Goal: Book appointment/travel/reservation

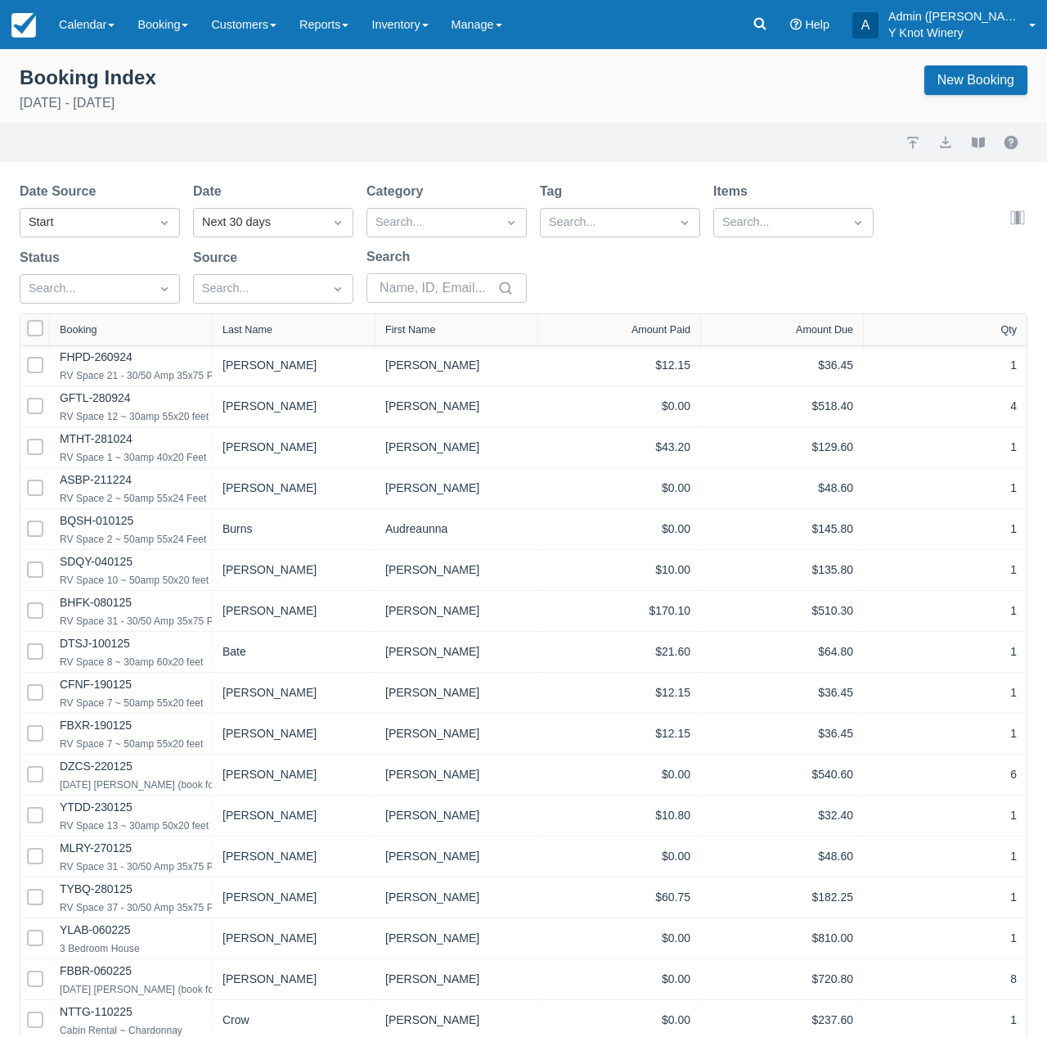
select select "25"
click at [280, 223] on div "Next 30 days" at bounding box center [258, 223] width 113 height 18
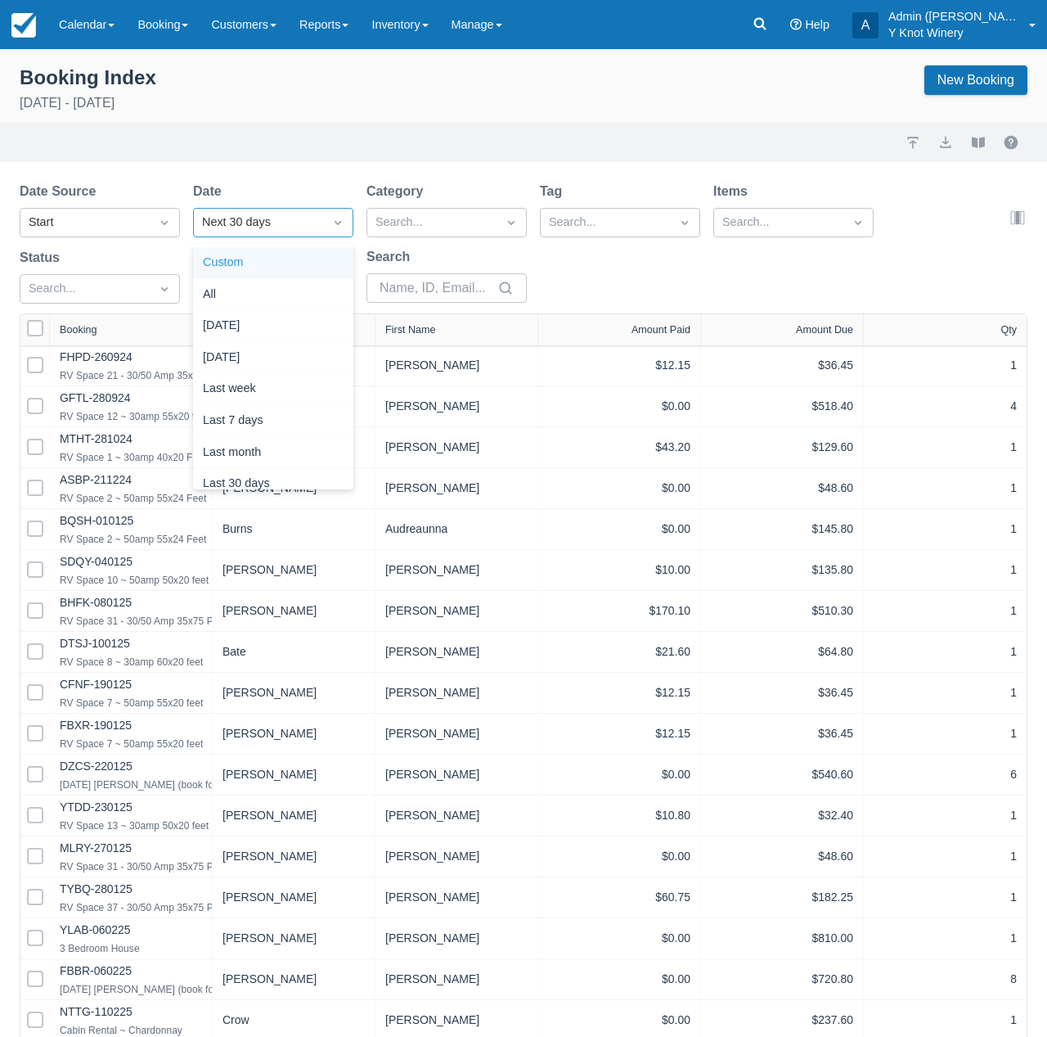
click at [251, 262] on div "Custom" at bounding box center [273, 263] width 160 height 32
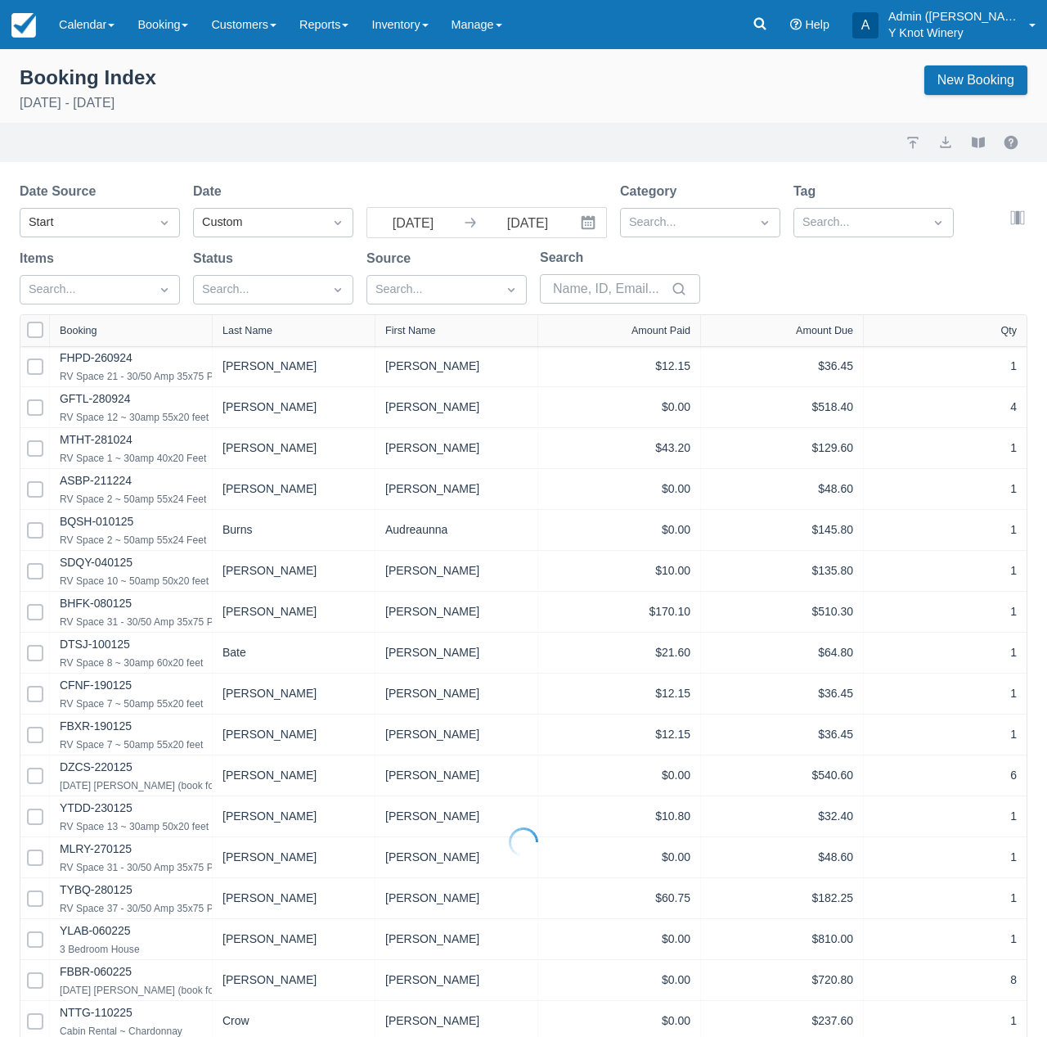
select select "25"
click at [407, 225] on input "[DATE]" at bounding box center [413, 222] width 92 height 29
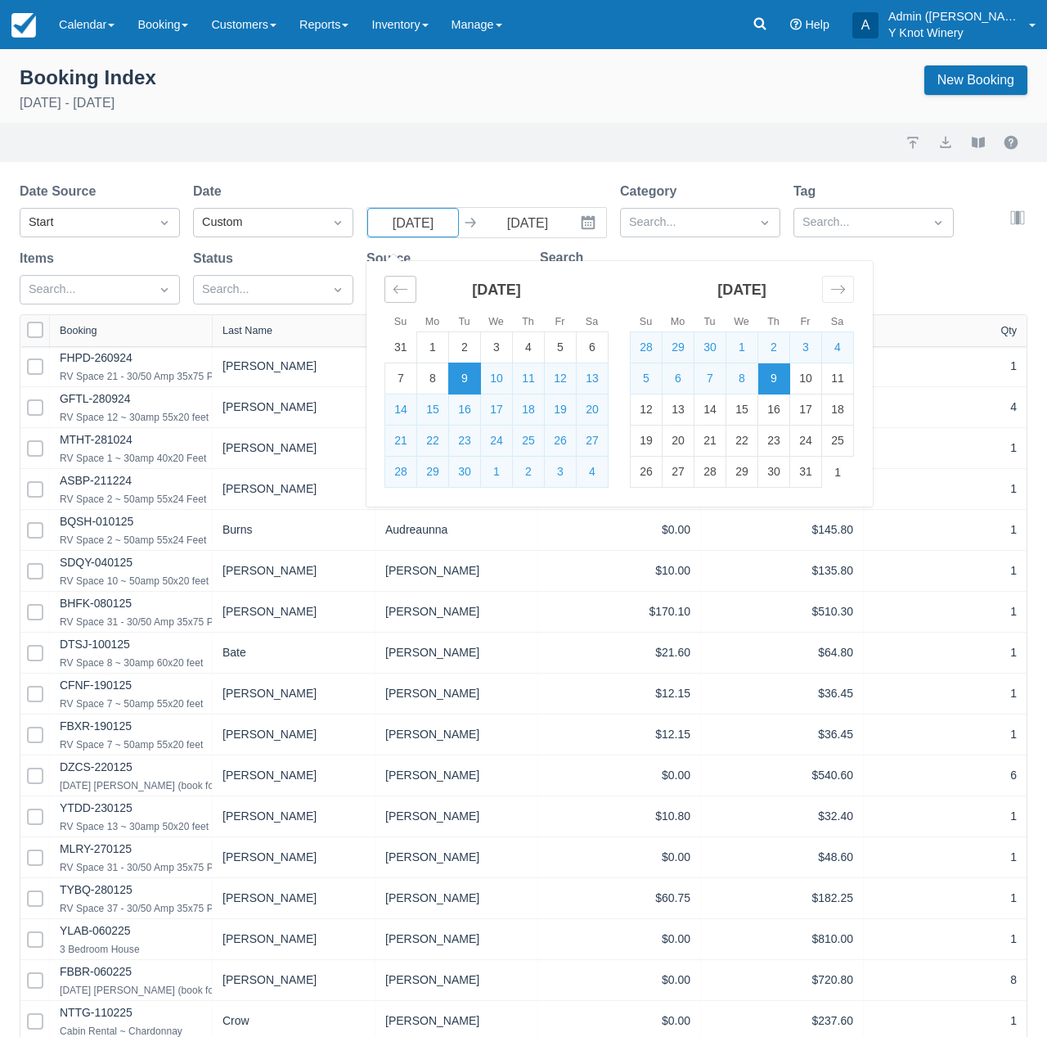
click at [402, 301] on div "Move backward to switch to the previous month." at bounding box center [401, 289] width 32 height 27
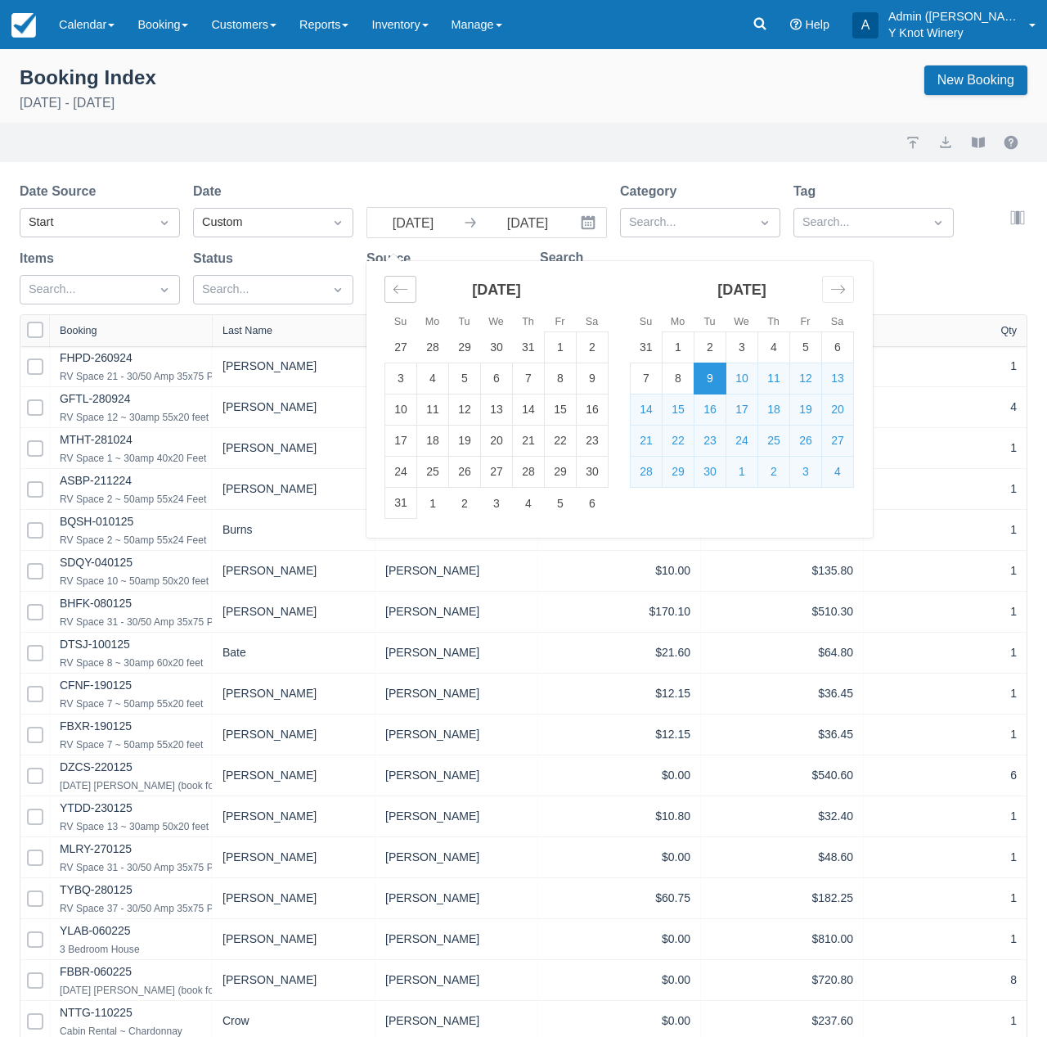
click at [402, 301] on div "Move backward to switch to the previous month." at bounding box center [401, 289] width 32 height 27
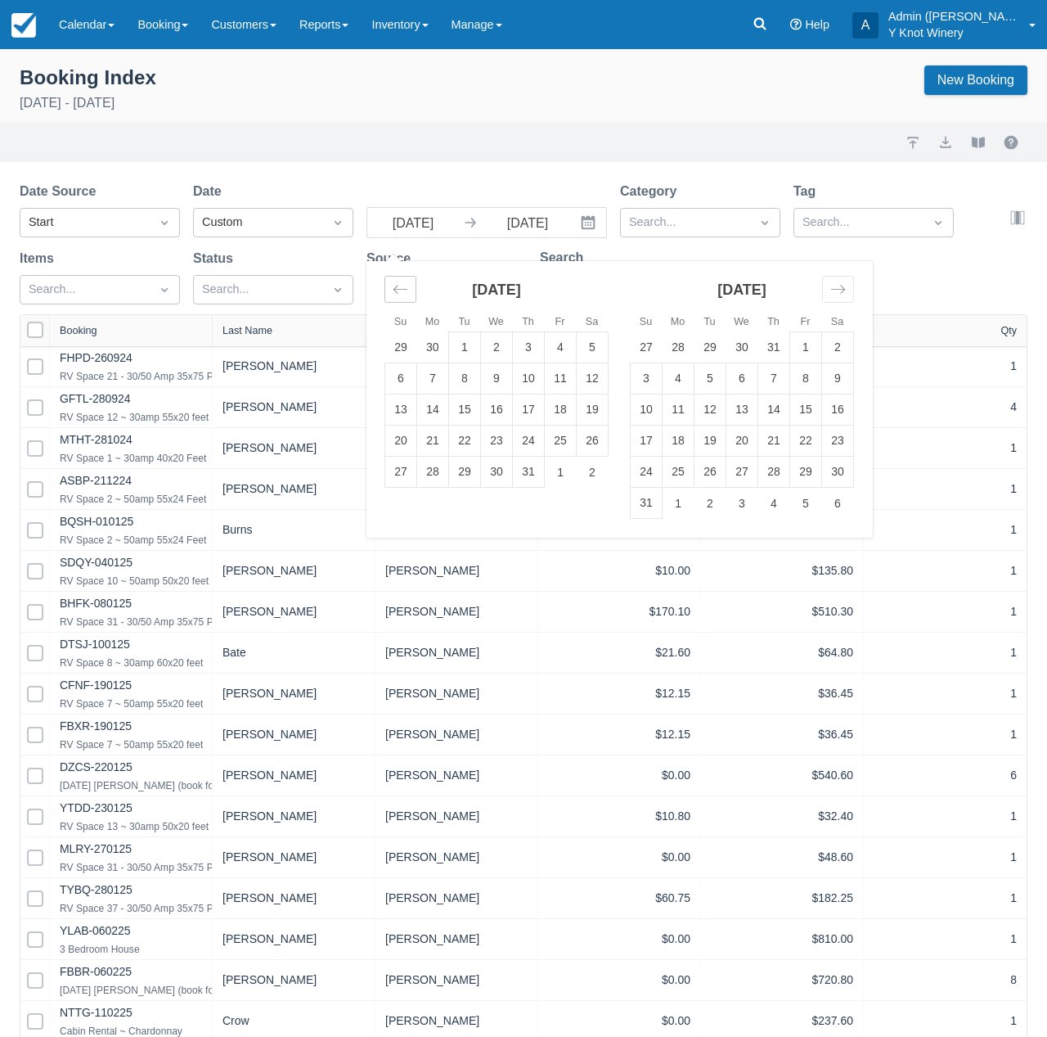
click at [402, 301] on div "Move backward to switch to the previous month." at bounding box center [401, 289] width 32 height 27
click at [412, 340] on td "1" at bounding box center [401, 347] width 32 height 31
type input "[DATE]"
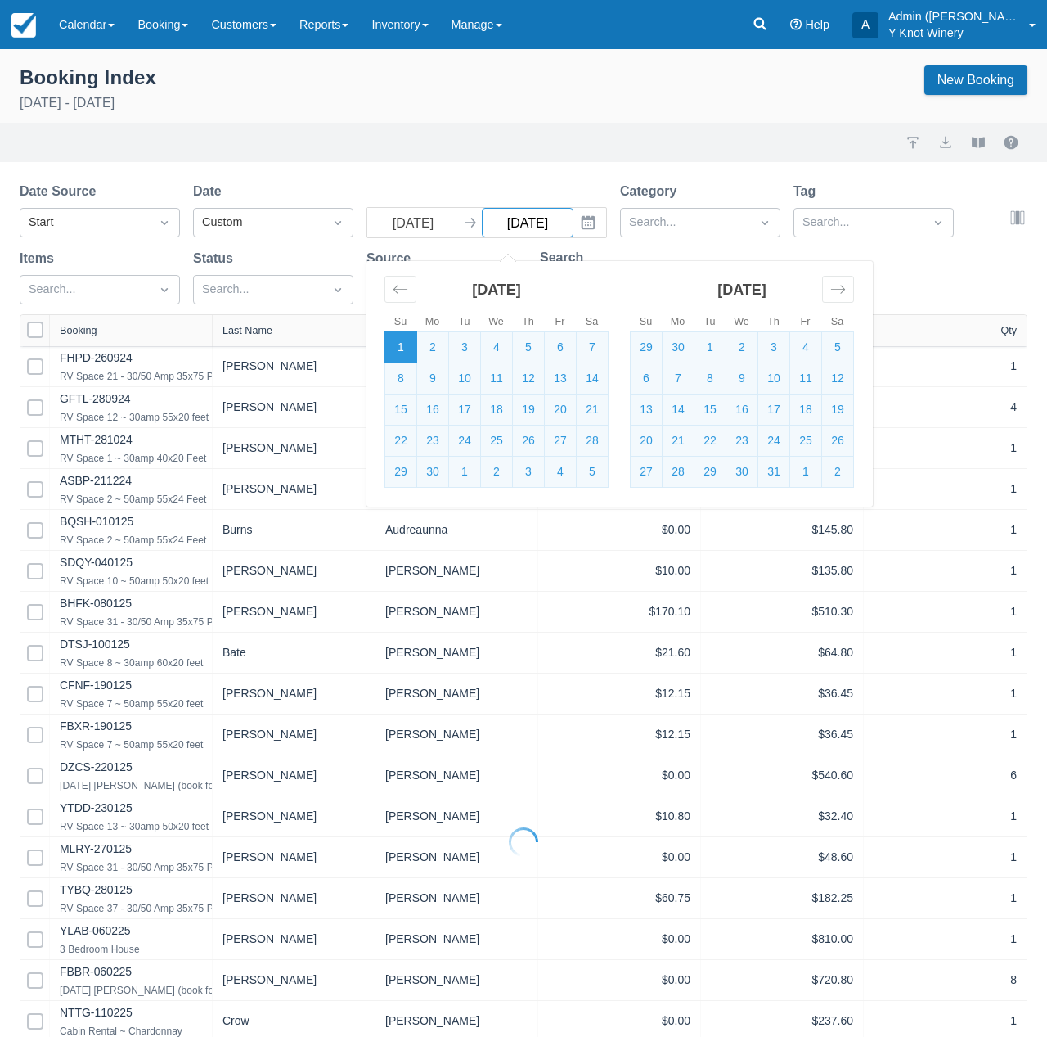
select select "25"
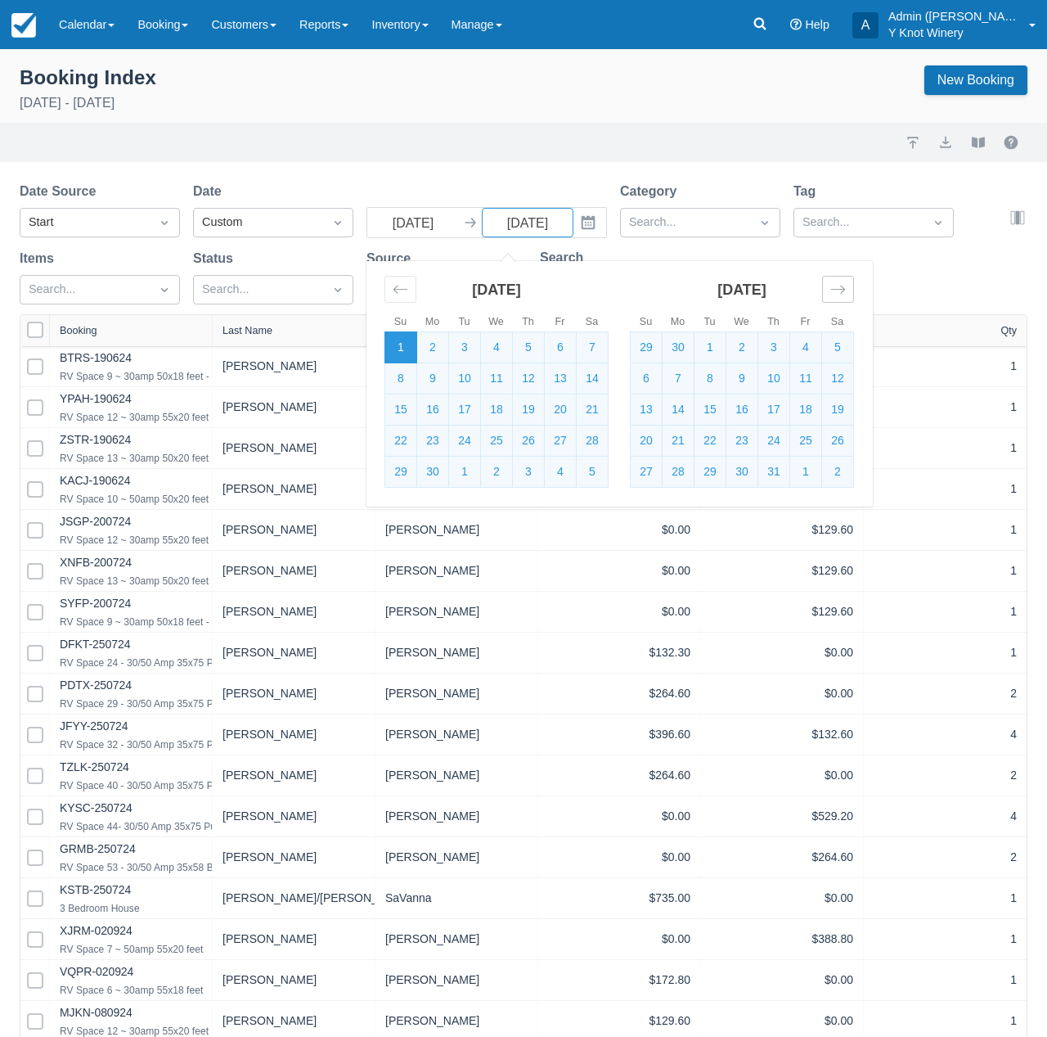
click at [847, 286] on div "Move forward to switch to the next month." at bounding box center [838, 289] width 32 height 27
click at [649, 349] on td "31" at bounding box center [647, 347] width 32 height 31
type input "[DATE]"
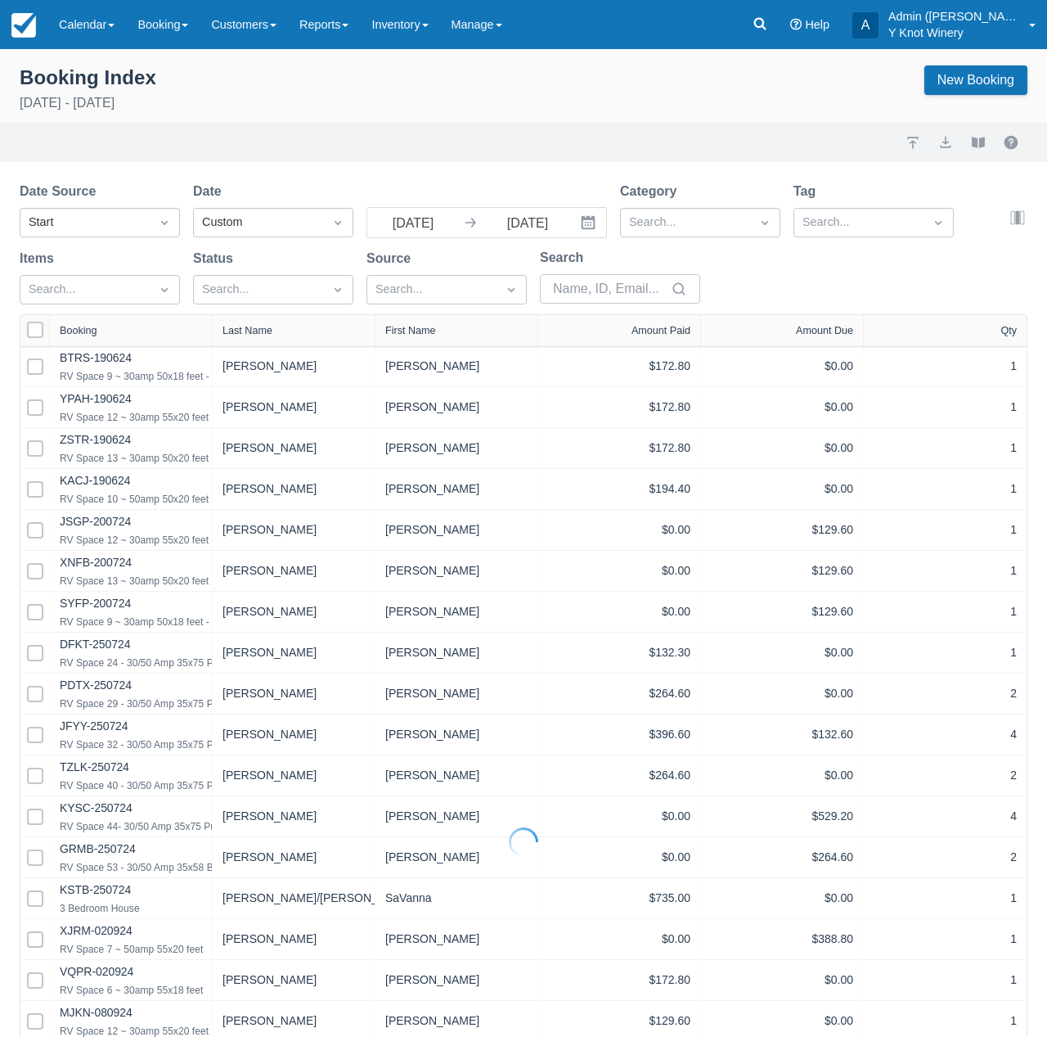
select select "25"
click at [1014, 224] on button "button" at bounding box center [1018, 218] width 20 height 20
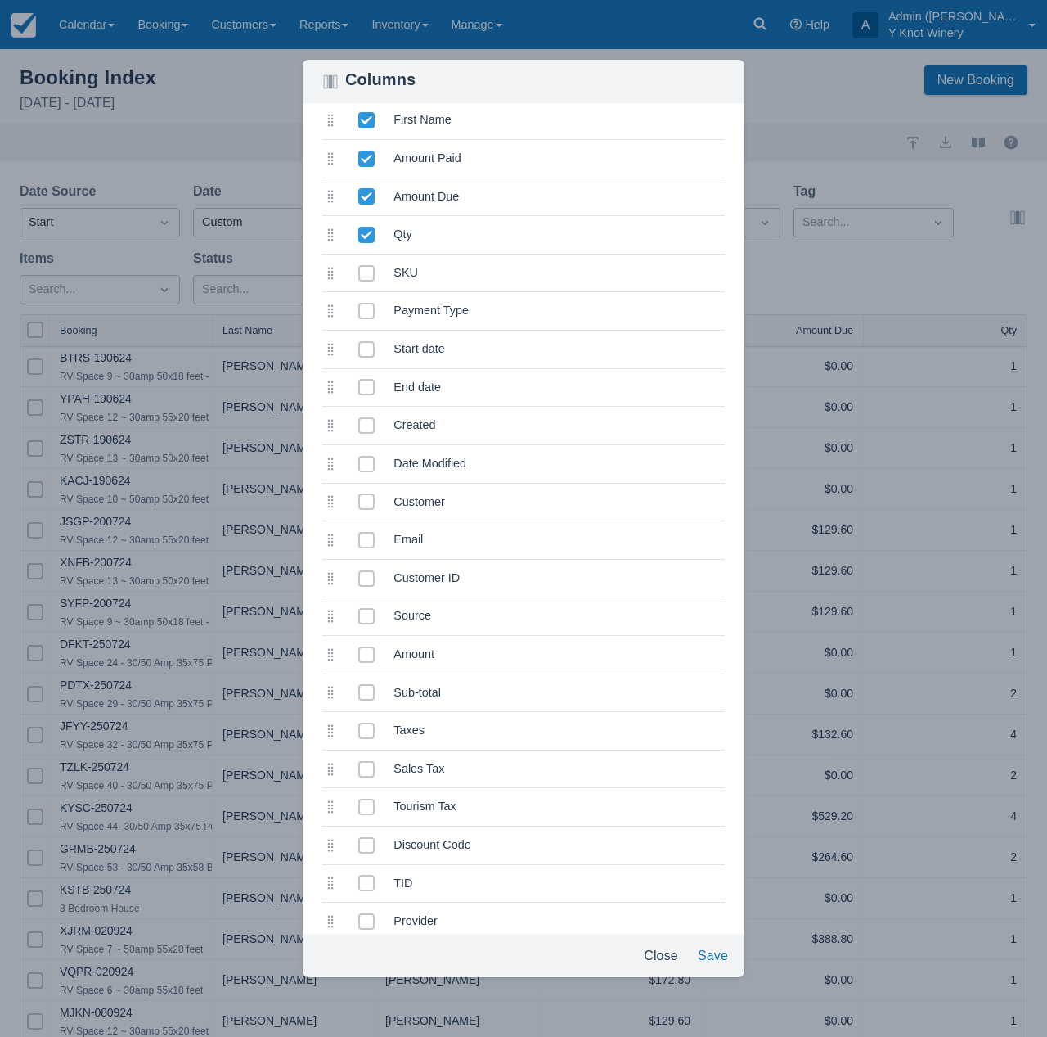
scroll to position [143, 0]
click at [367, 614] on icon at bounding box center [366, 617] width 7 height 7
click at [359, 613] on input "selected" at bounding box center [358, 612] width 1 height 1
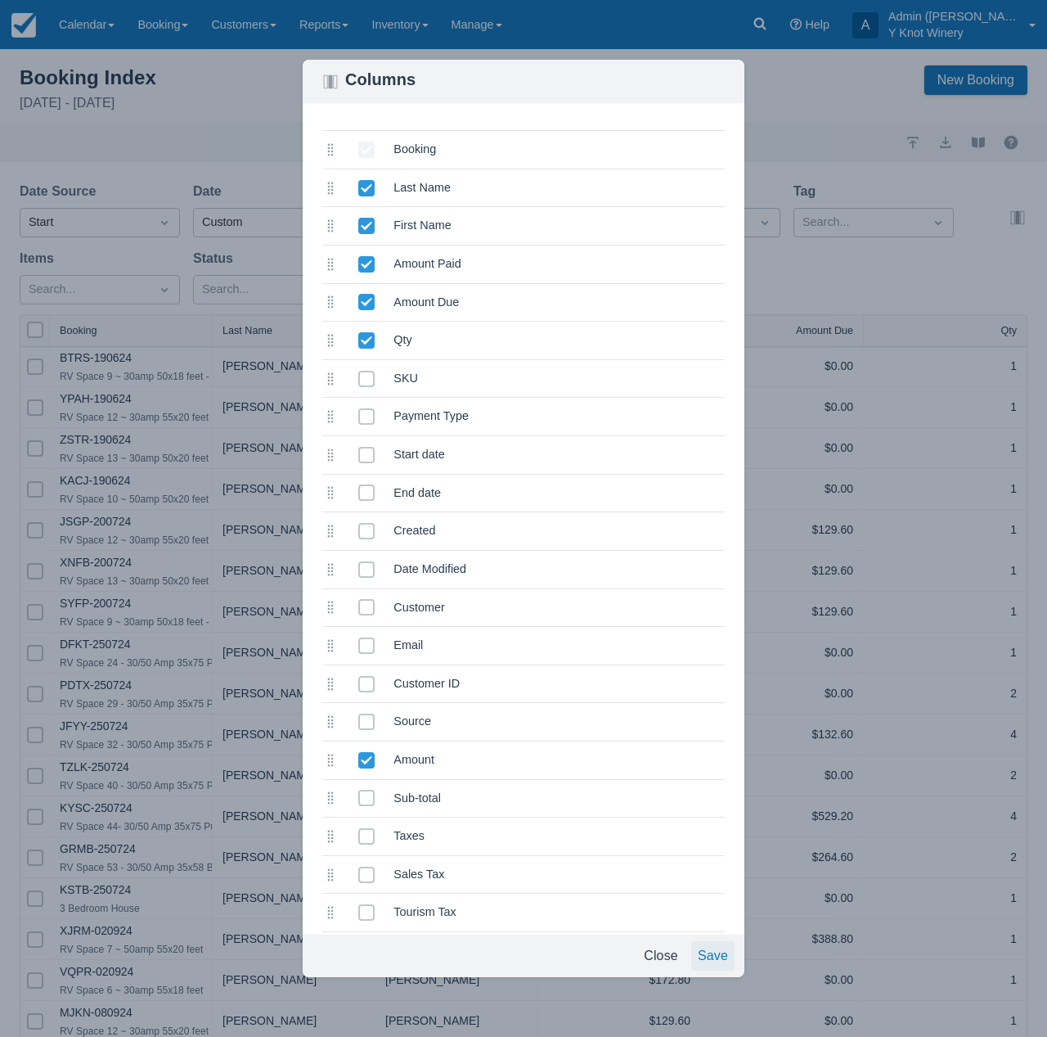
click at [712, 963] on button "Save" at bounding box center [712, 955] width 43 height 29
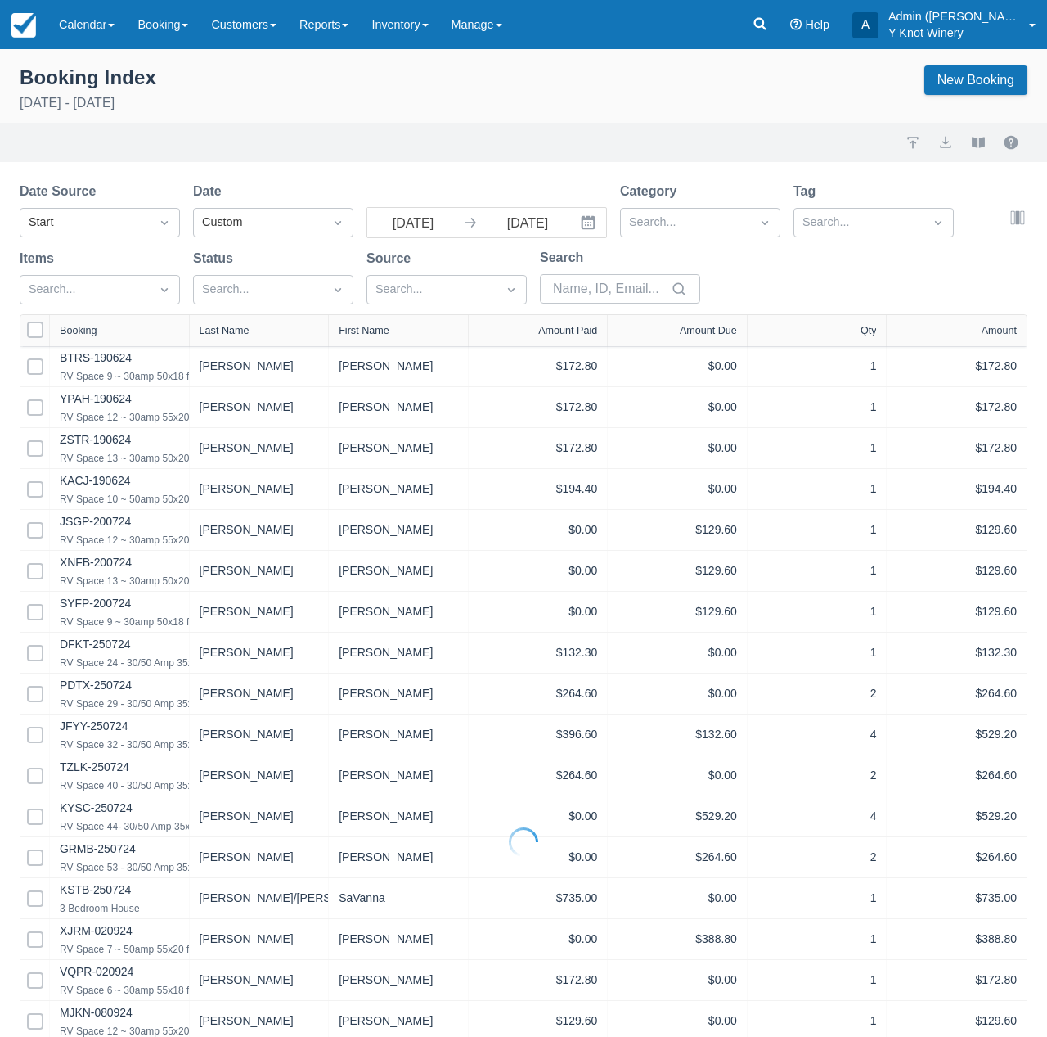
select select "25"
click at [1015, 220] on button "button" at bounding box center [1018, 218] width 20 height 20
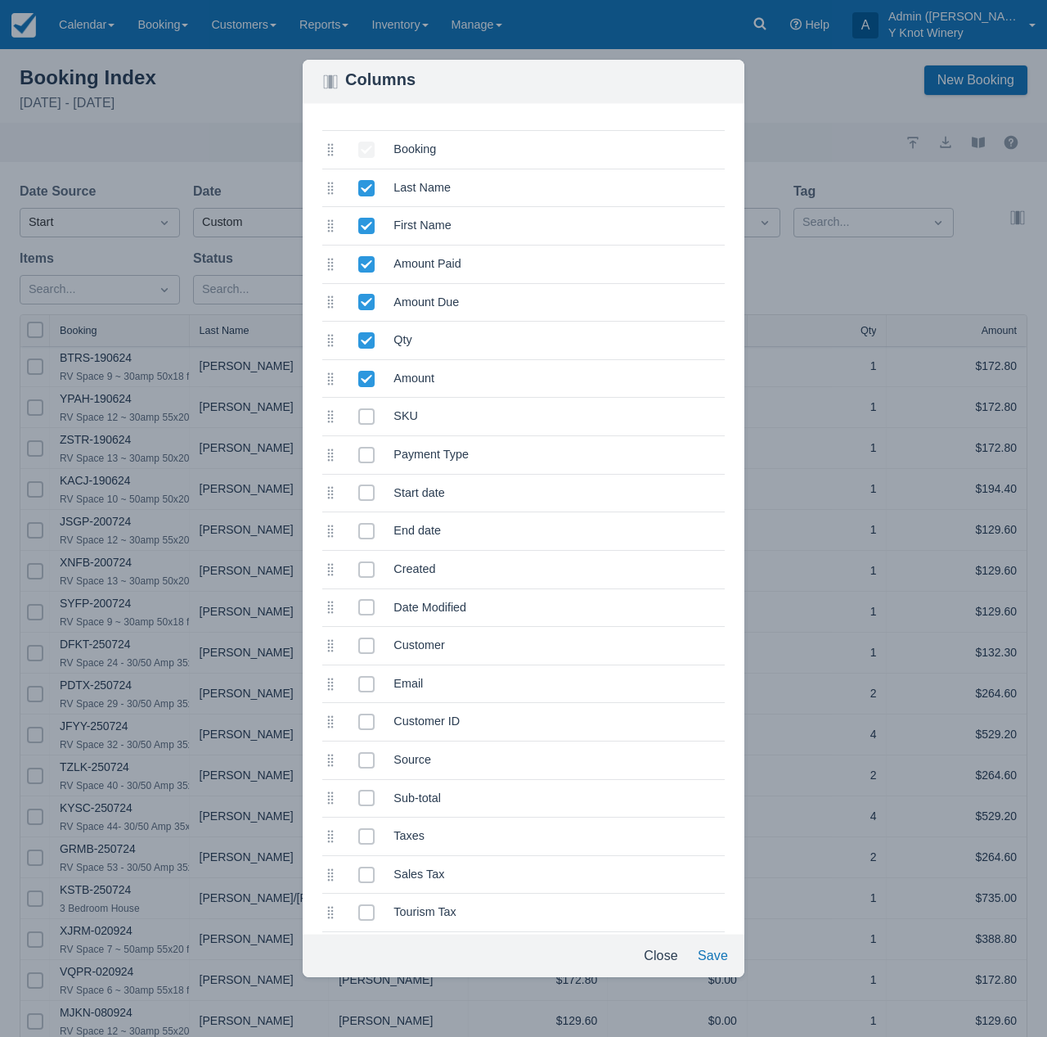
click at [367, 377] on icon at bounding box center [366, 379] width 16 height 16
click at [359, 375] on input "selected" at bounding box center [358, 374] width 1 height 1
click at [720, 958] on button "Save" at bounding box center [712, 955] width 43 height 29
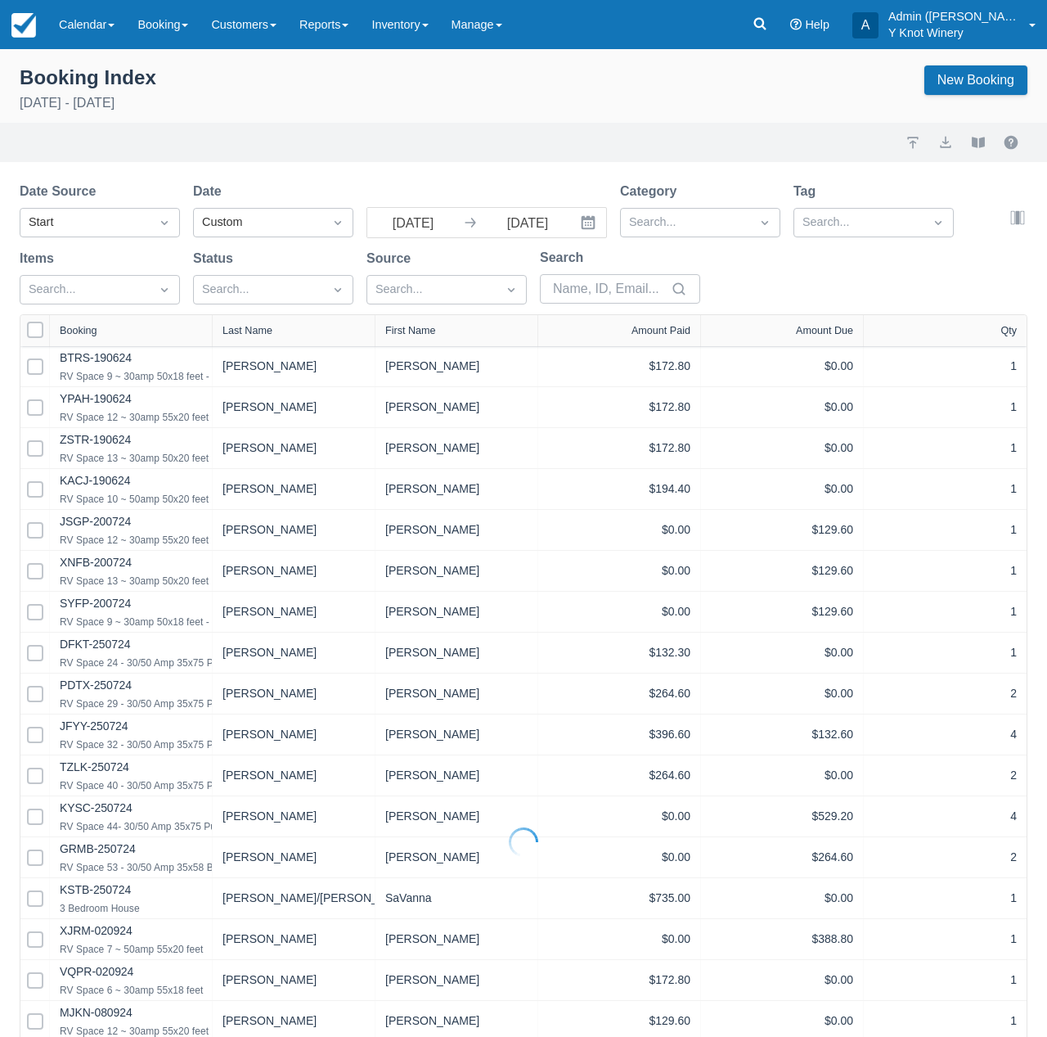
select select "25"
